Goal: Find specific page/section: Find specific page/section

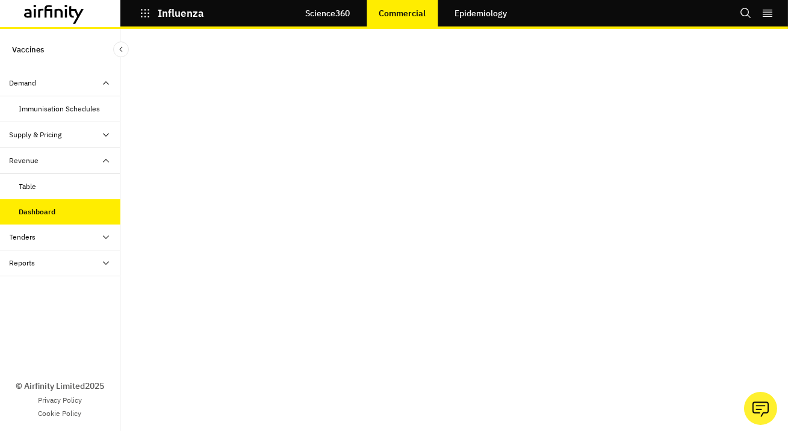
click at [187, 16] on p "Influenza" at bounding box center [181, 13] width 46 height 11
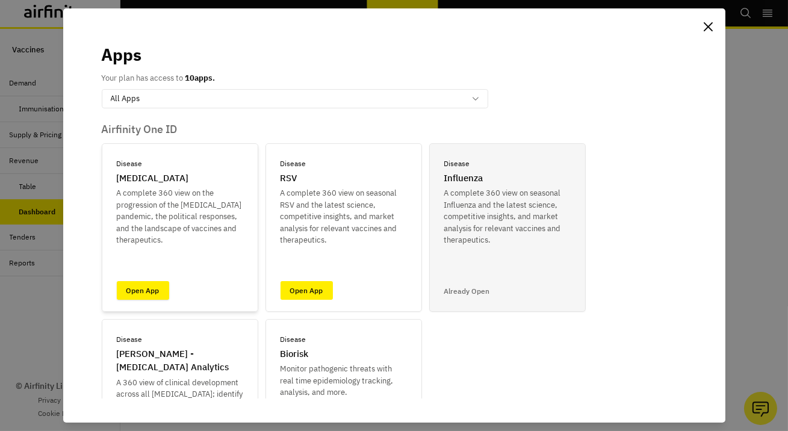
click at [159, 289] on link "Open App" at bounding box center [143, 290] width 52 height 19
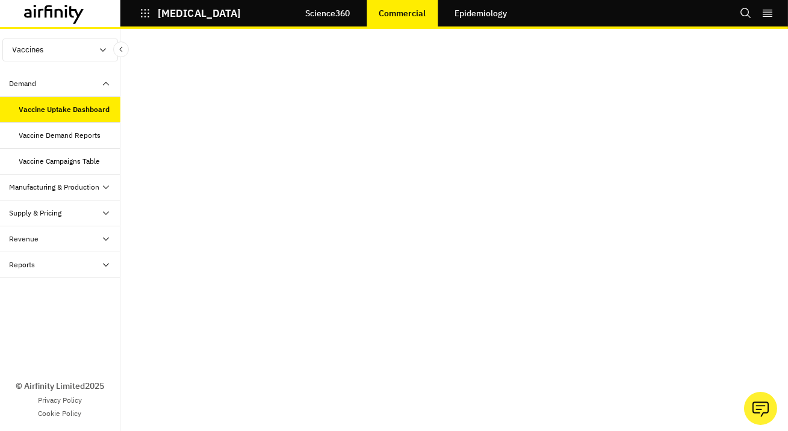
click at [52, 237] on div "Revenue" at bounding box center [65, 238] width 111 height 11
click at [85, 278] on div "Revenue Dashboard" at bounding box center [60, 291] width 120 height 26
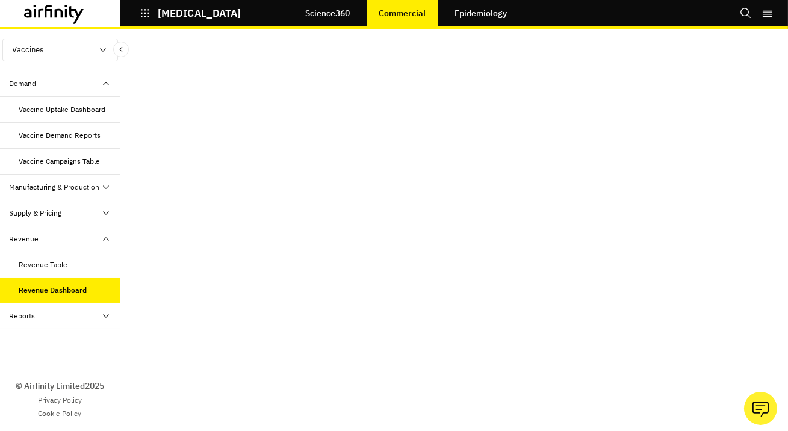
scroll to position [10, 0]
